Goal: Navigation & Orientation: Find specific page/section

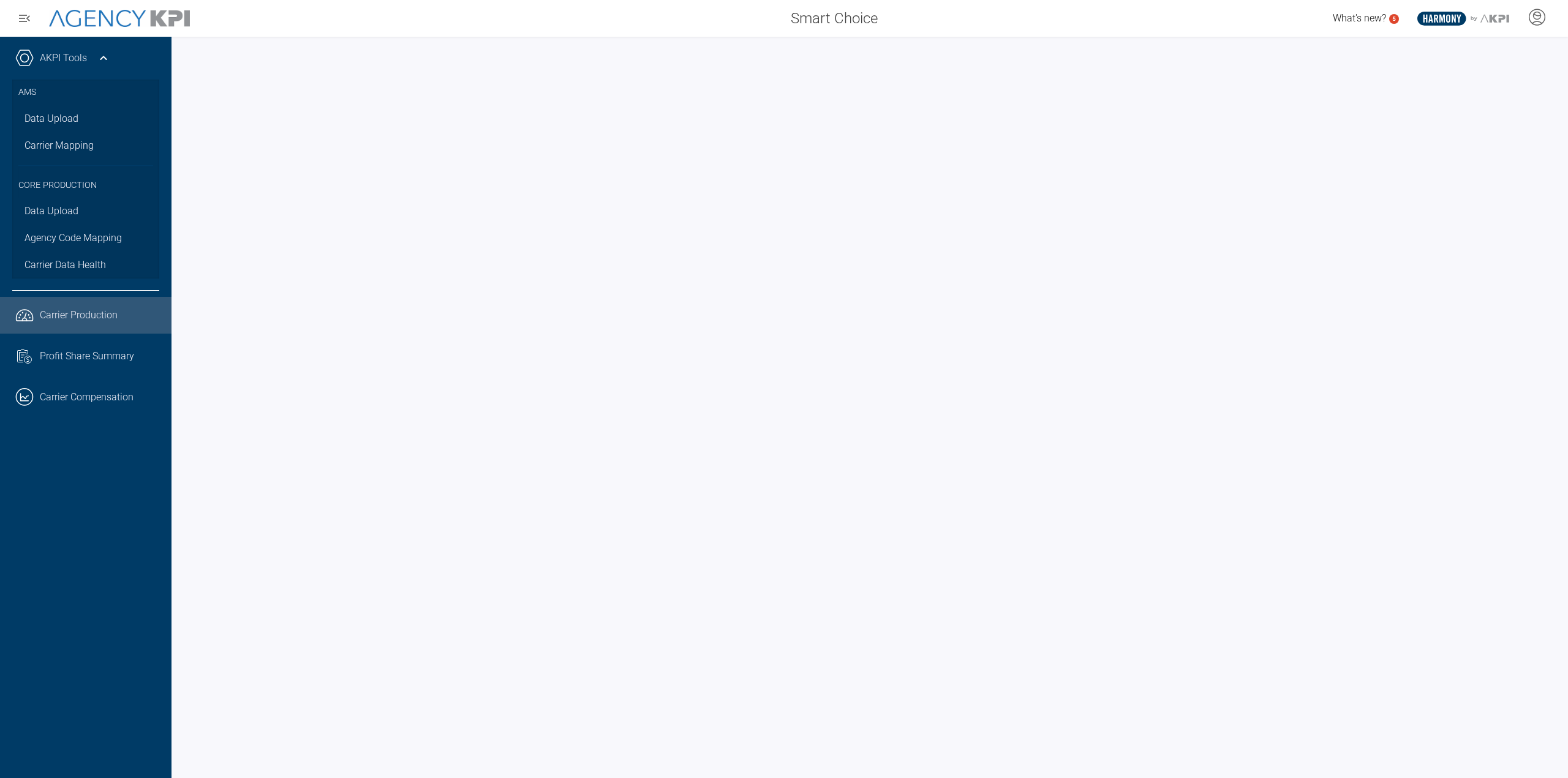
click at [53, 310] on span "Carrier Production" at bounding box center [79, 315] width 78 height 15
